Goal: Transaction & Acquisition: Obtain resource

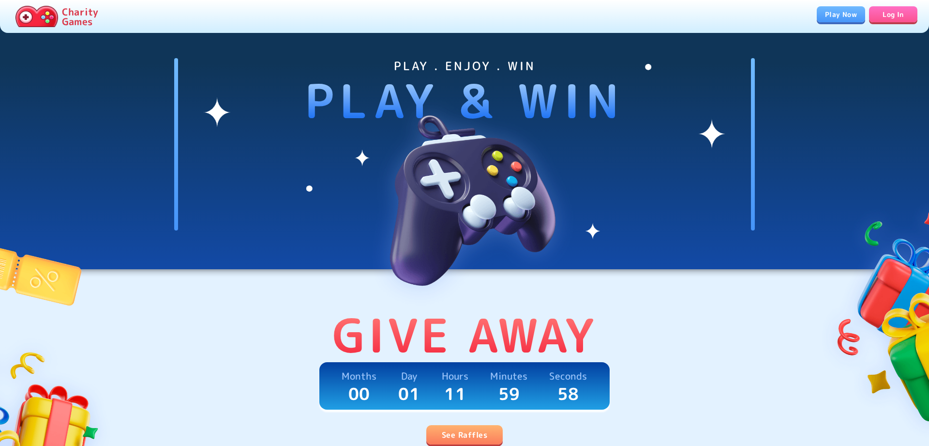
click at [885, 12] on link "Log In" at bounding box center [893, 14] width 48 height 16
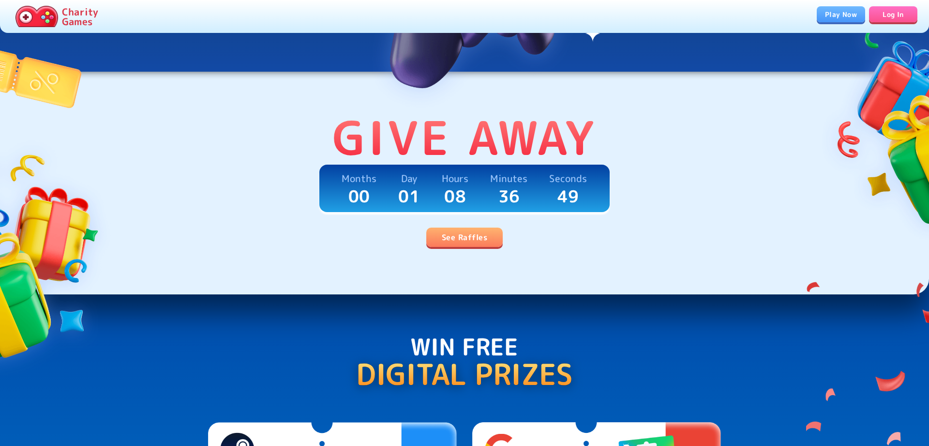
click at [470, 239] on link "See Raffles" at bounding box center [464, 236] width 76 height 19
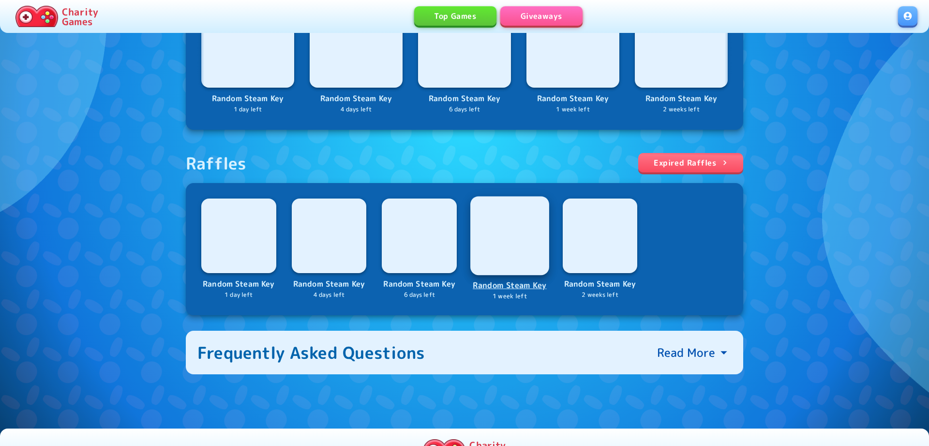
scroll to position [272, 0]
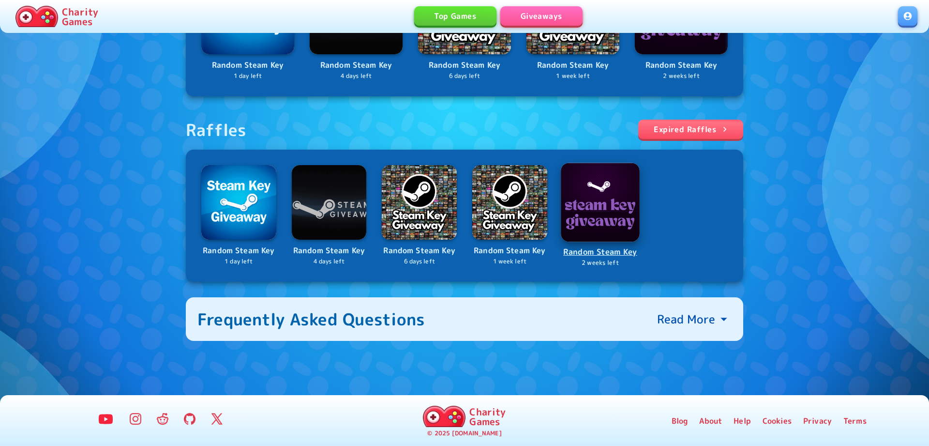
click at [586, 255] on p "Random Steam Key" at bounding box center [600, 251] width 77 height 13
